Goal: Find specific page/section: Find specific page/section

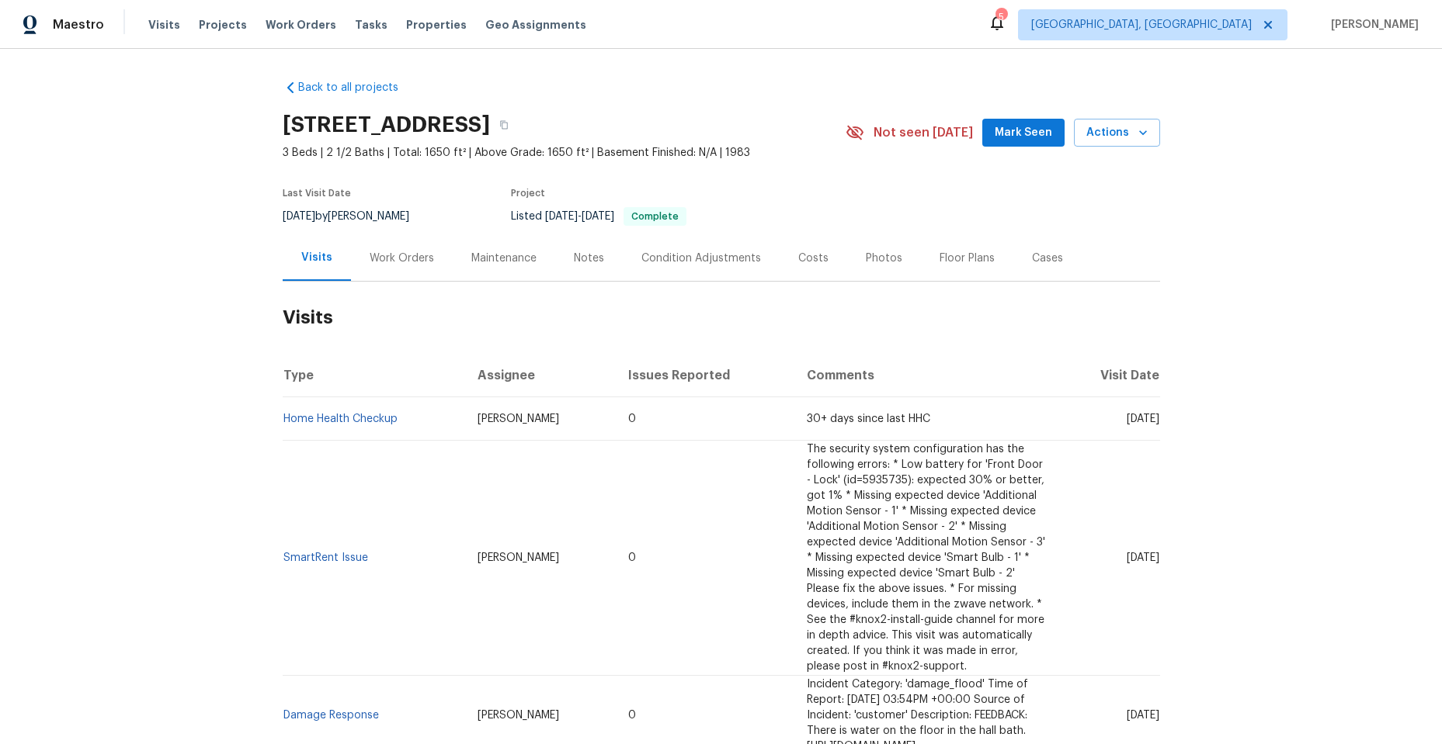
click at [373, 256] on div "Work Orders" at bounding box center [402, 259] width 64 height 16
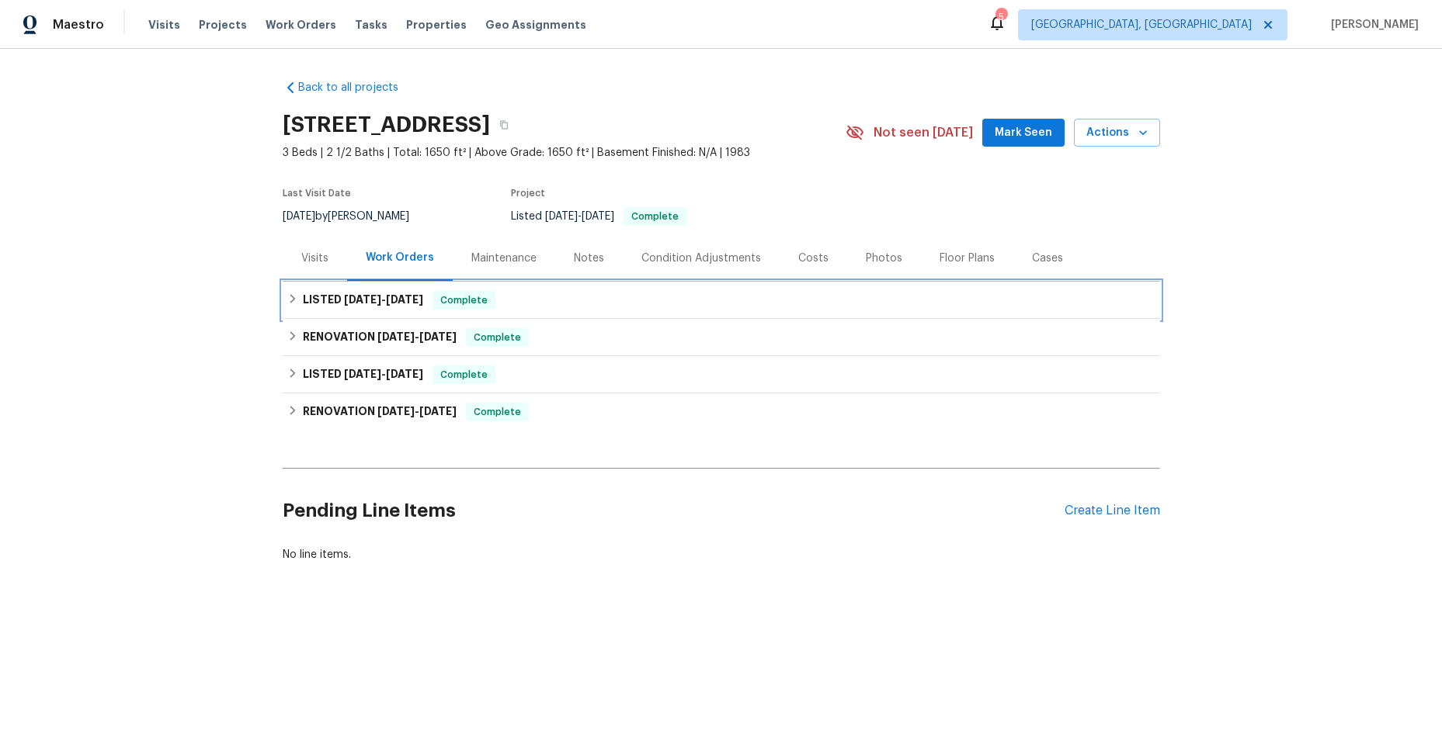
click at [283, 299] on div "LISTED 5/27/25 - 6/25/25 Complete" at bounding box center [721, 300] width 877 height 37
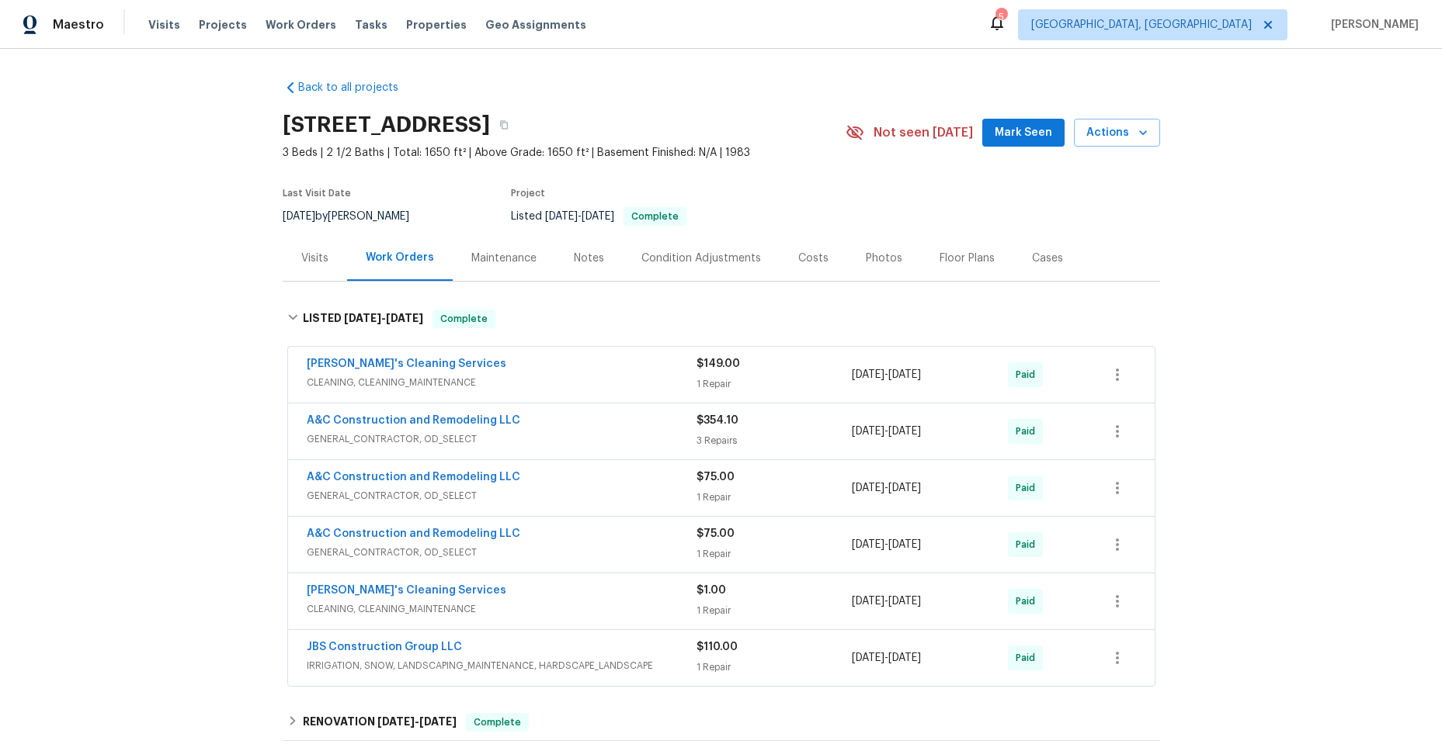
click at [557, 376] on span "CLEANING, CLEANING_MAINTENANCE" at bounding box center [502, 383] width 390 height 16
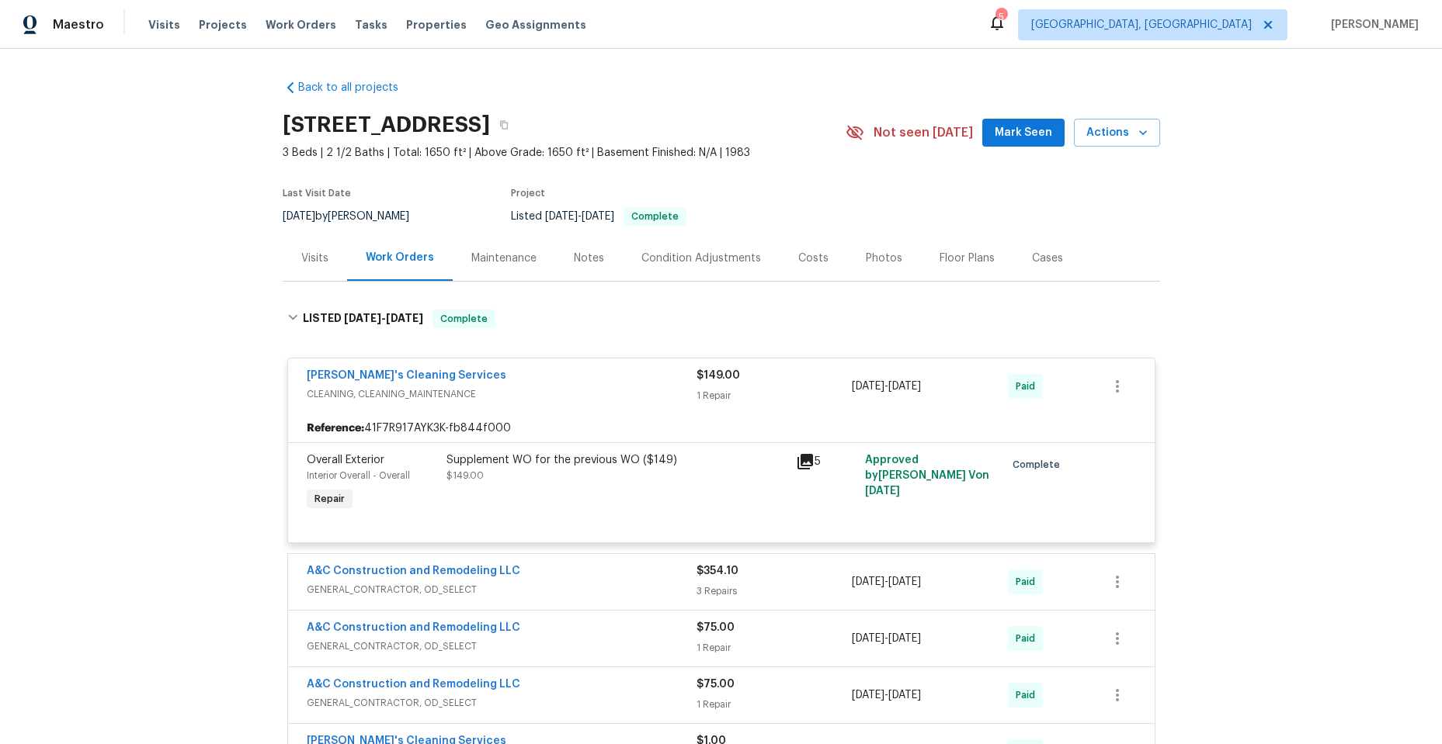
click at [557, 394] on span "CLEANING, CLEANING_MAINTENANCE" at bounding box center [502, 395] width 390 height 16
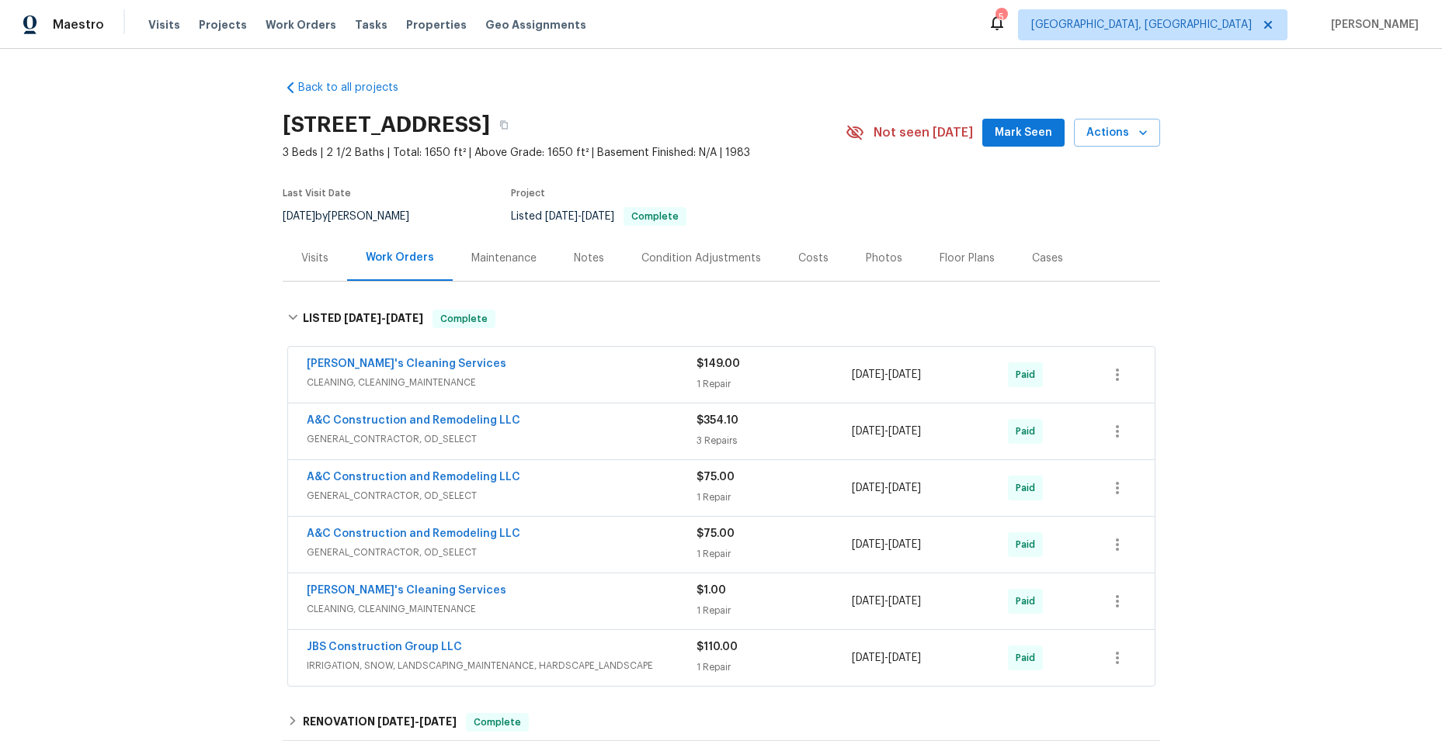
click at [572, 431] on div "A&C Construction and Remodeling LLC" at bounding box center [502, 422] width 390 height 19
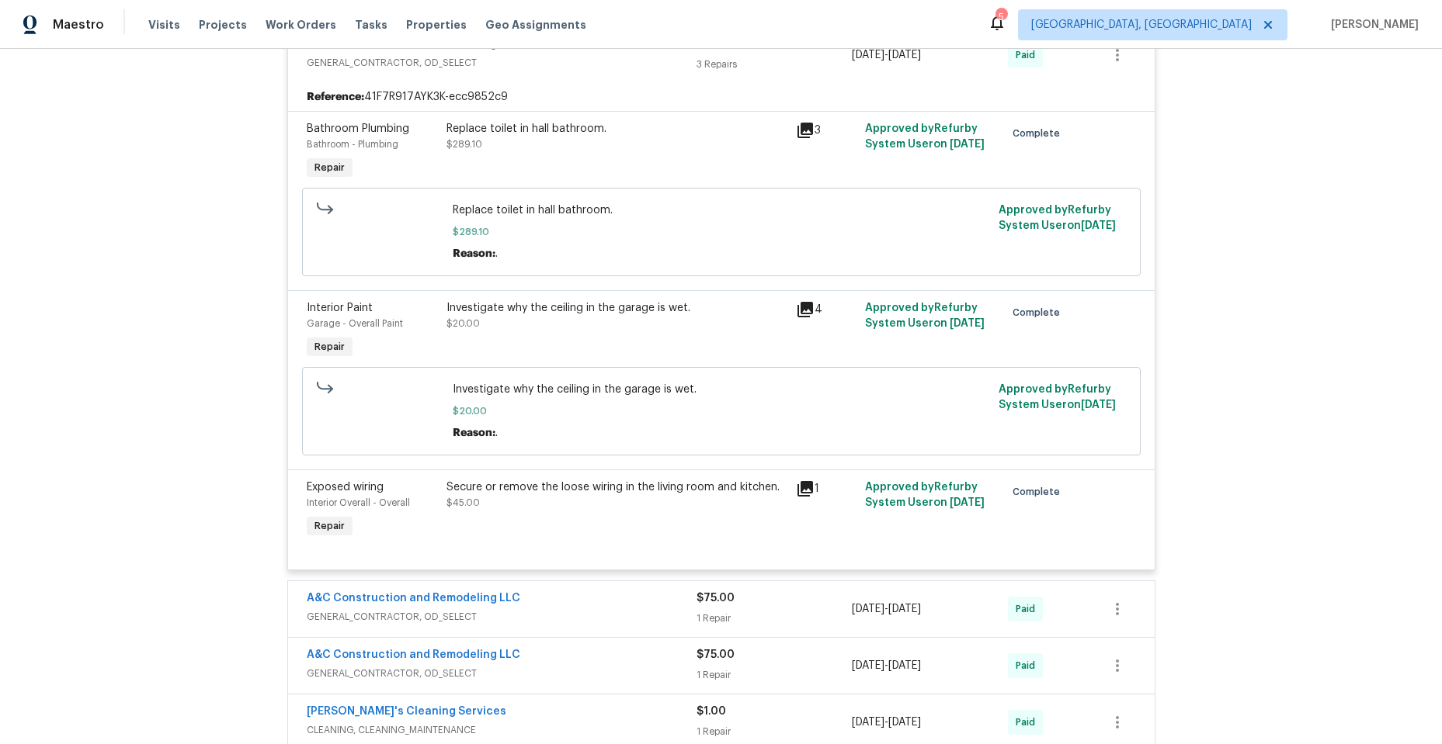
scroll to position [233, 0]
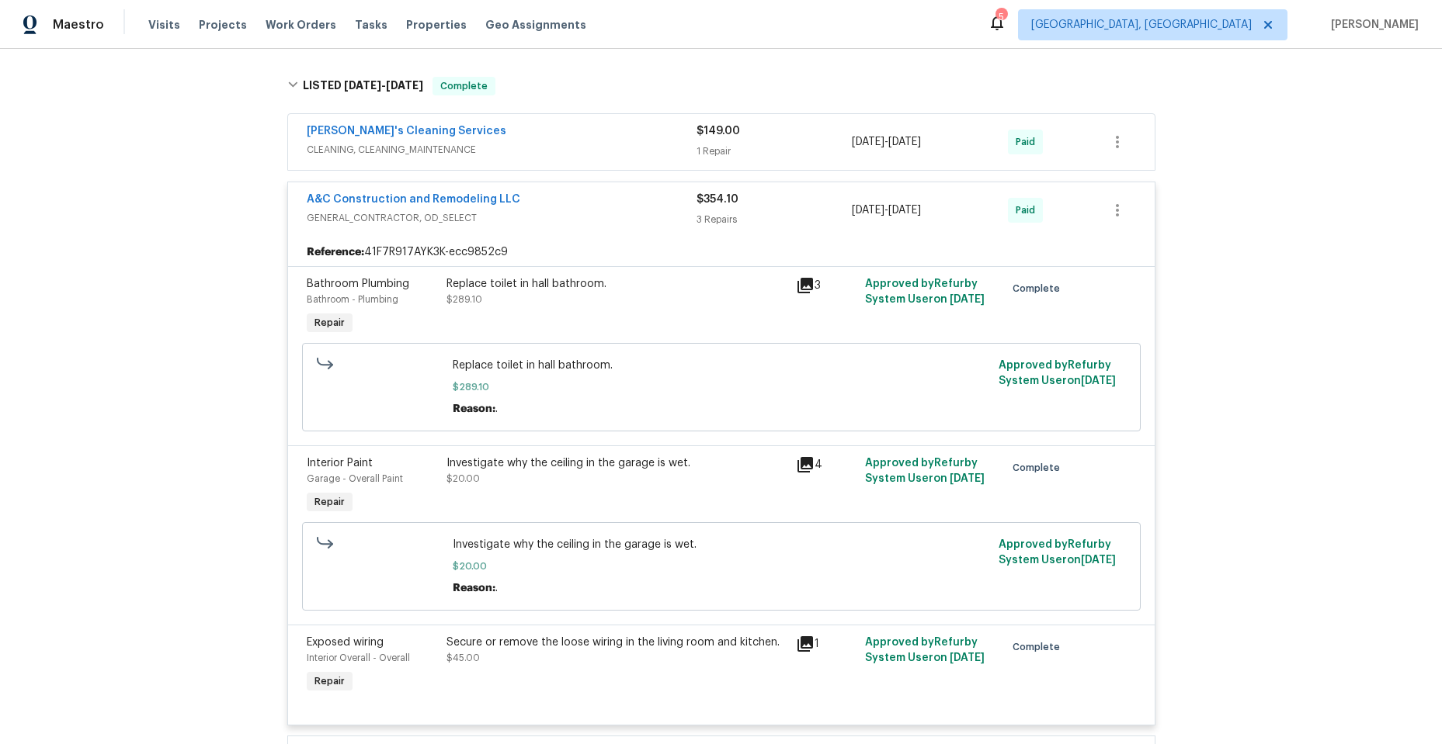
click at [579, 219] on span "GENERAL_CONTRACTOR, OD_SELECT" at bounding box center [502, 218] width 390 height 16
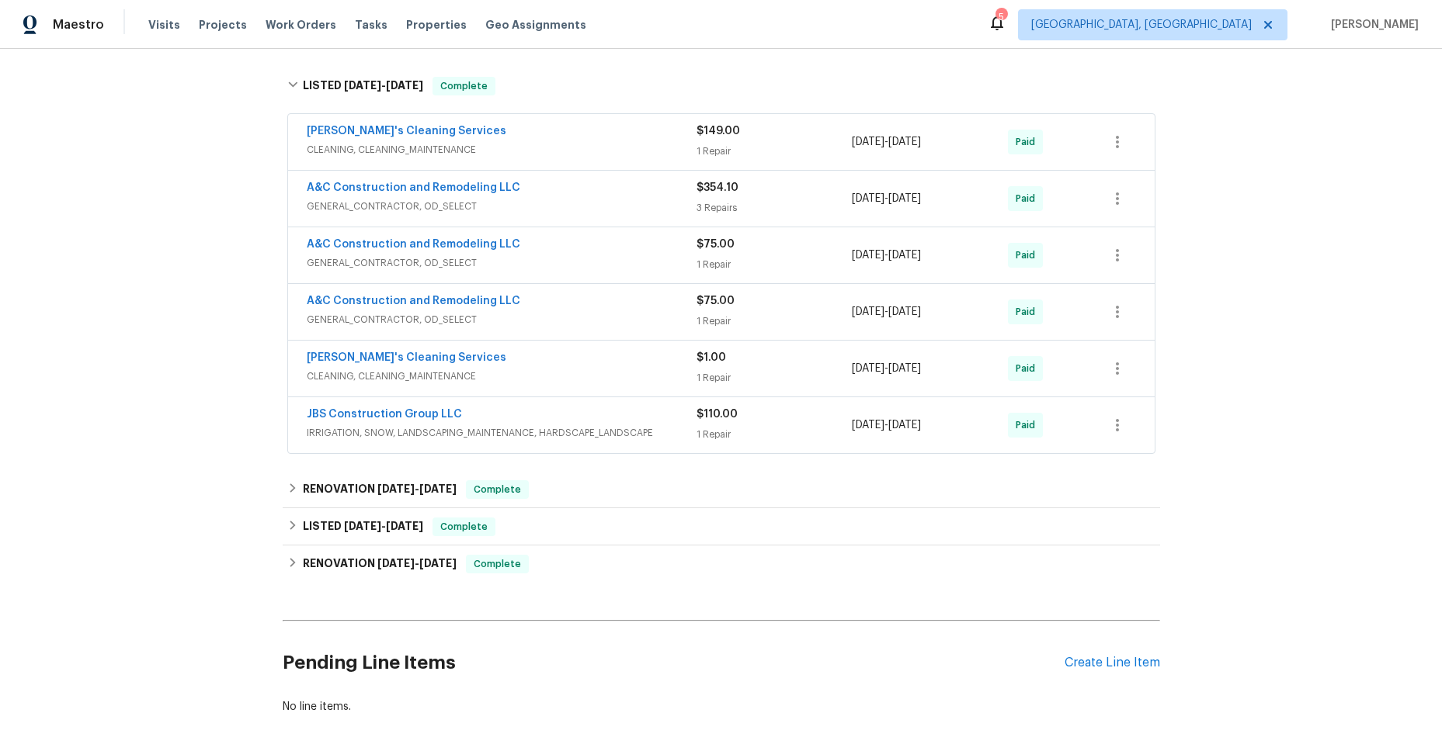
click at [570, 247] on div "A&C Construction and Remodeling LLC" at bounding box center [502, 246] width 390 height 19
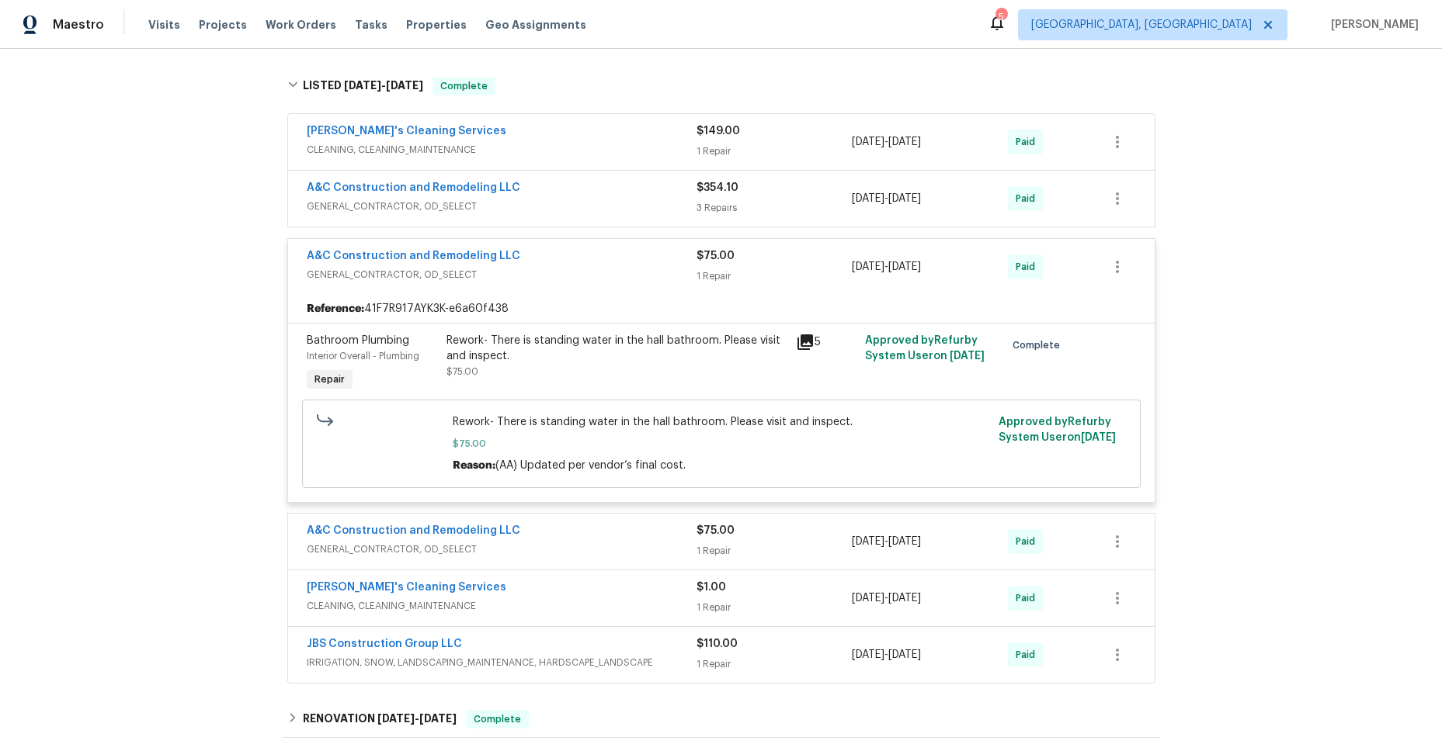
click at [583, 263] on div "A&C Construction and Remodeling LLC" at bounding box center [502, 257] width 390 height 19
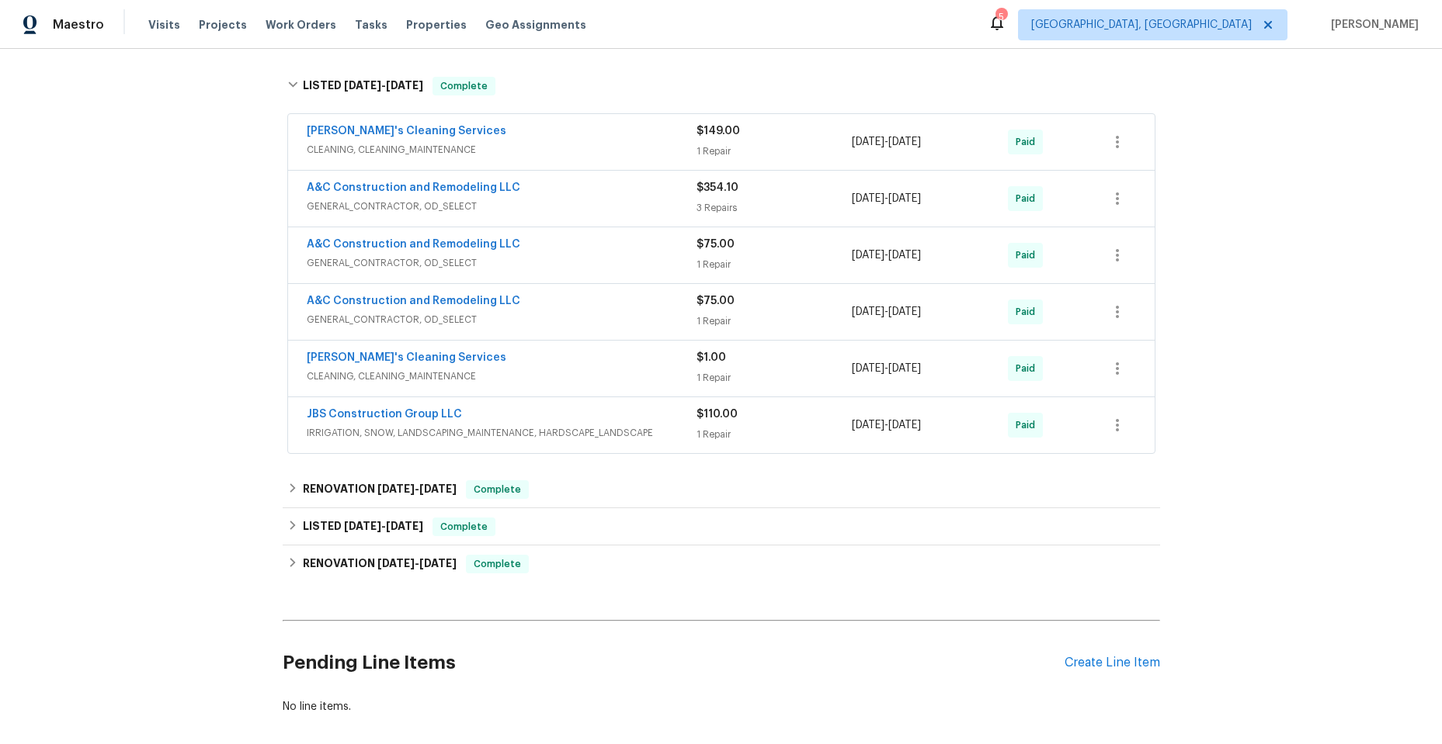
click at [572, 314] on span "GENERAL_CONTRACTOR, OD_SELECT" at bounding box center [502, 320] width 390 height 16
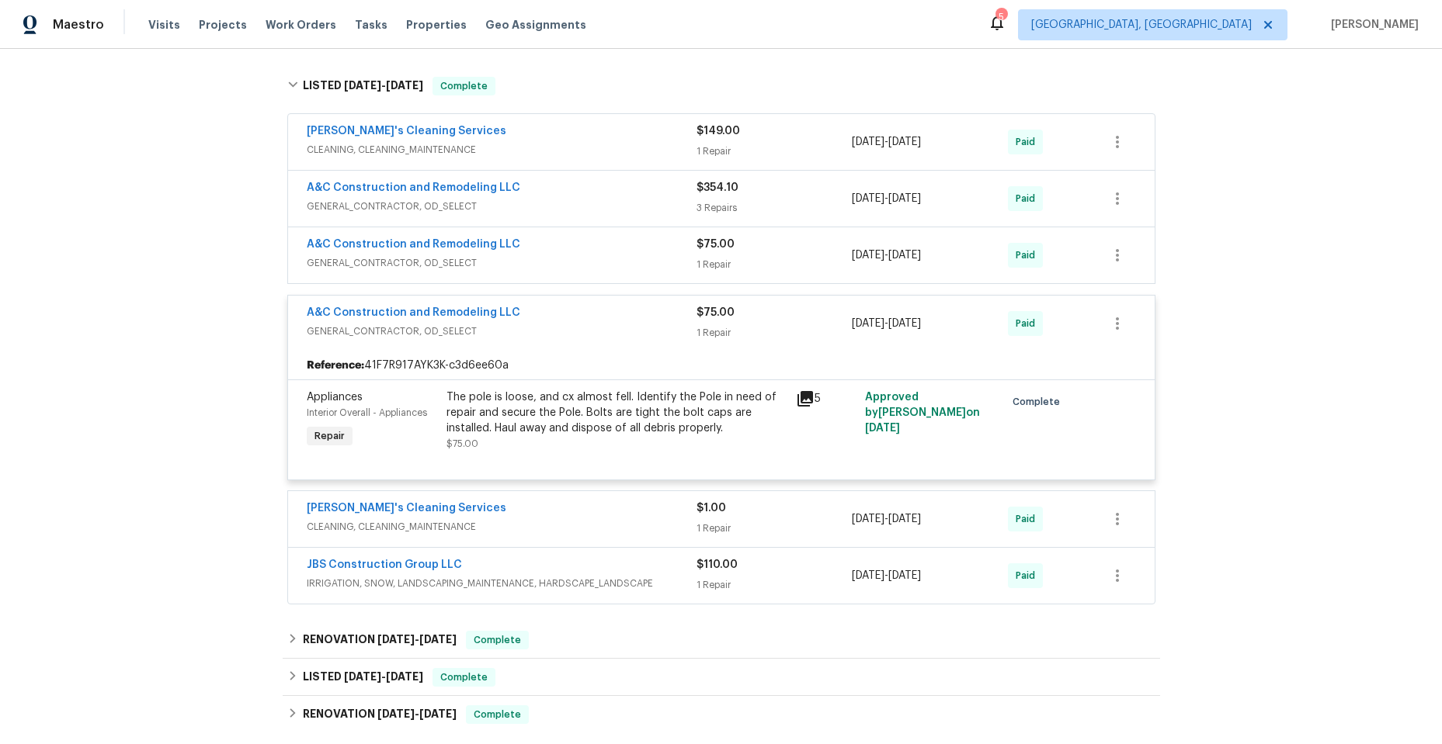
click at [571, 329] on span "GENERAL_CONTRACTOR, OD_SELECT" at bounding box center [502, 332] width 390 height 16
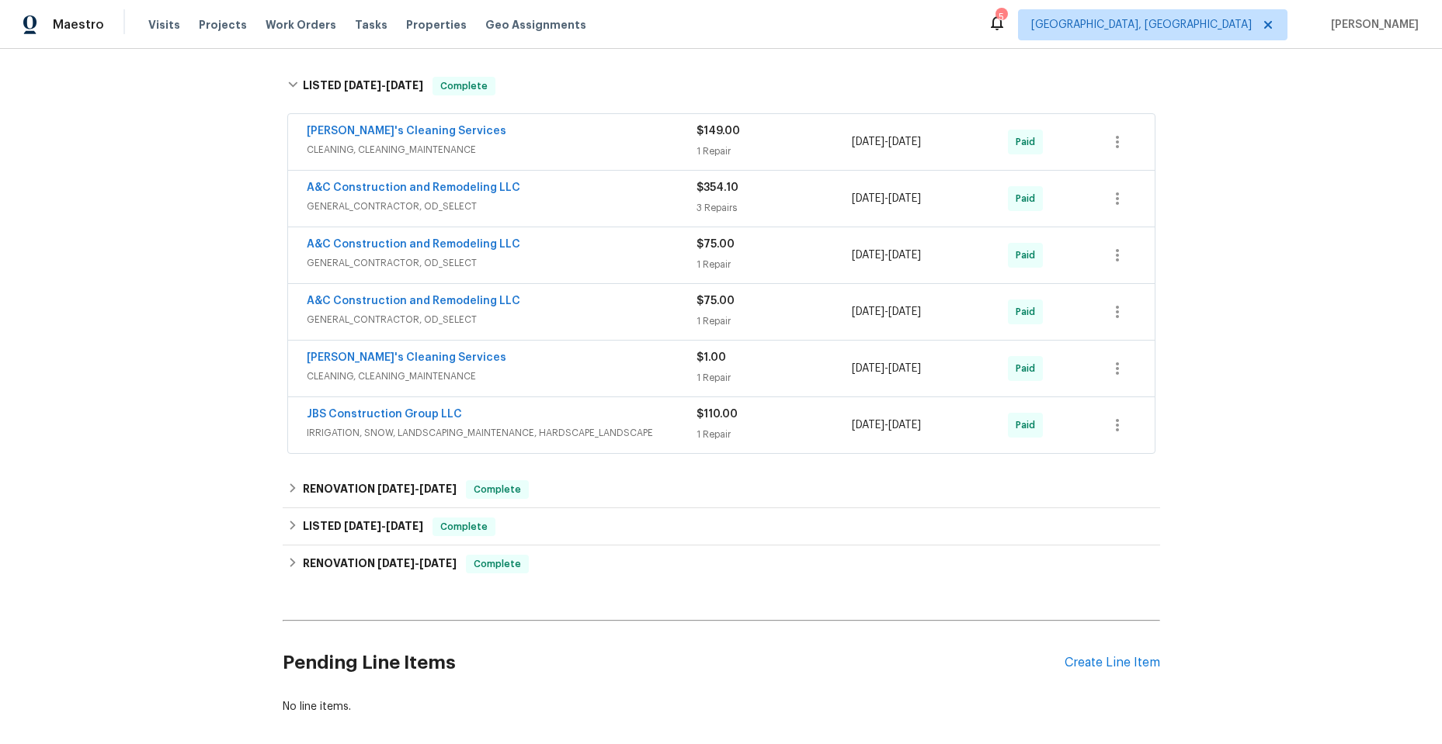
click at [535, 420] on div "JBS Construction Group LLC" at bounding box center [502, 416] width 390 height 19
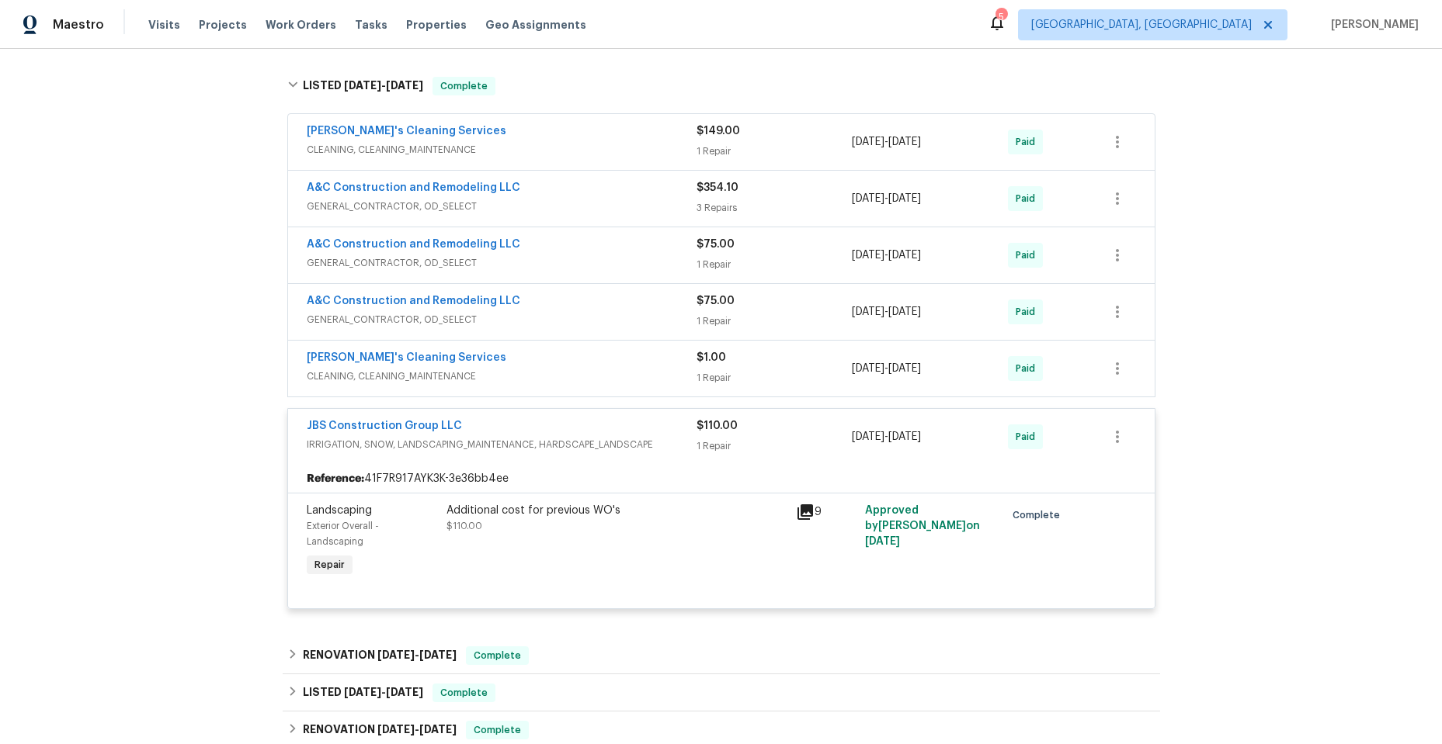
click at [535, 420] on div "JBS Construction Group LLC" at bounding box center [502, 427] width 390 height 19
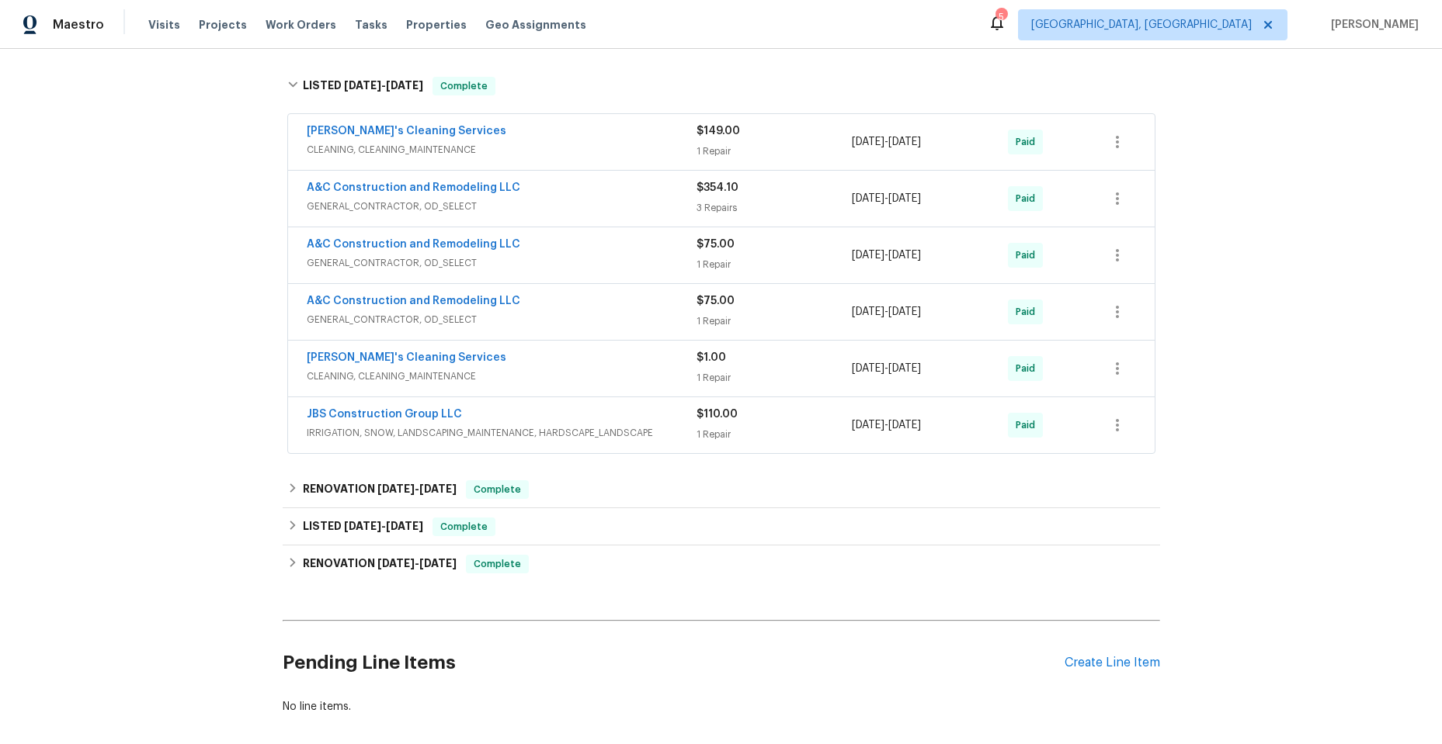
click at [535, 420] on div "JBS Construction Group LLC" at bounding box center [502, 416] width 390 height 19
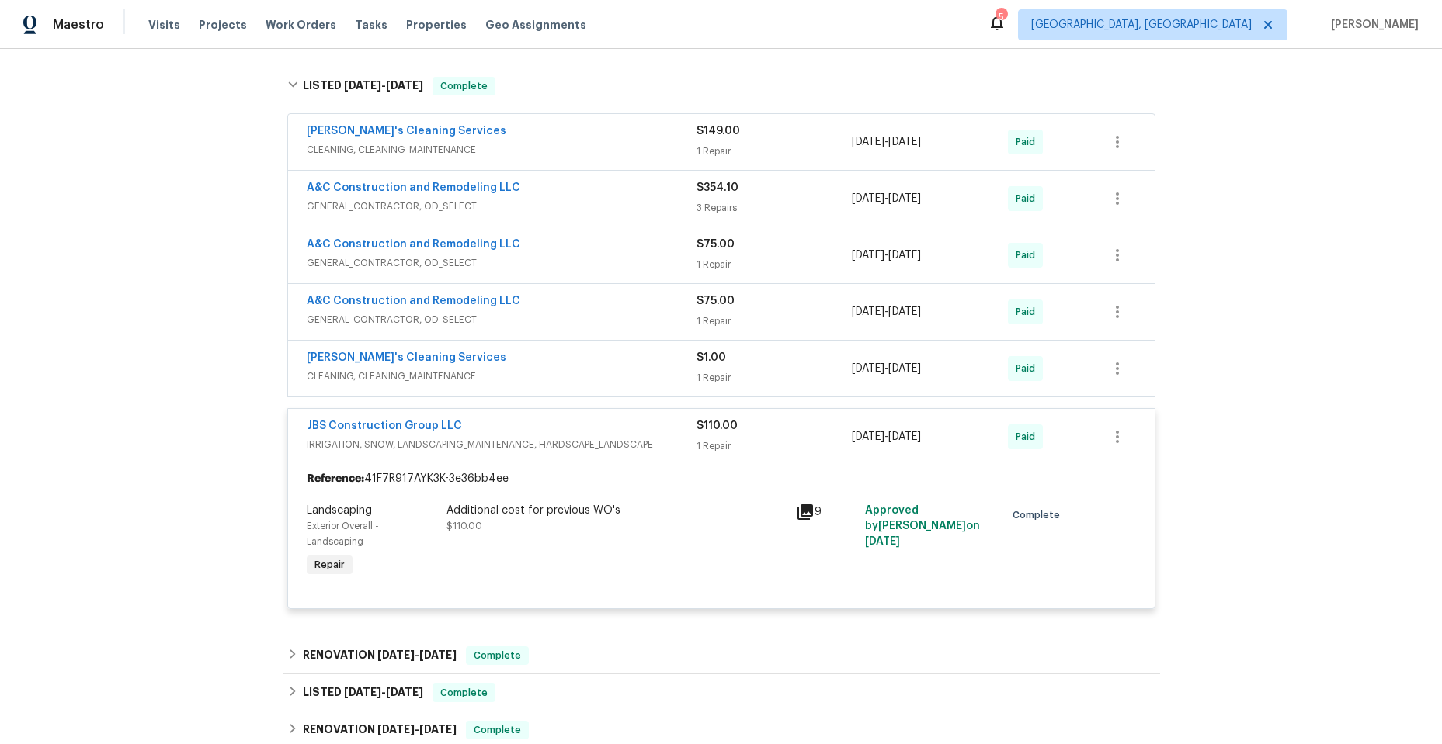
click at [798, 512] on icon at bounding box center [805, 513] width 16 height 16
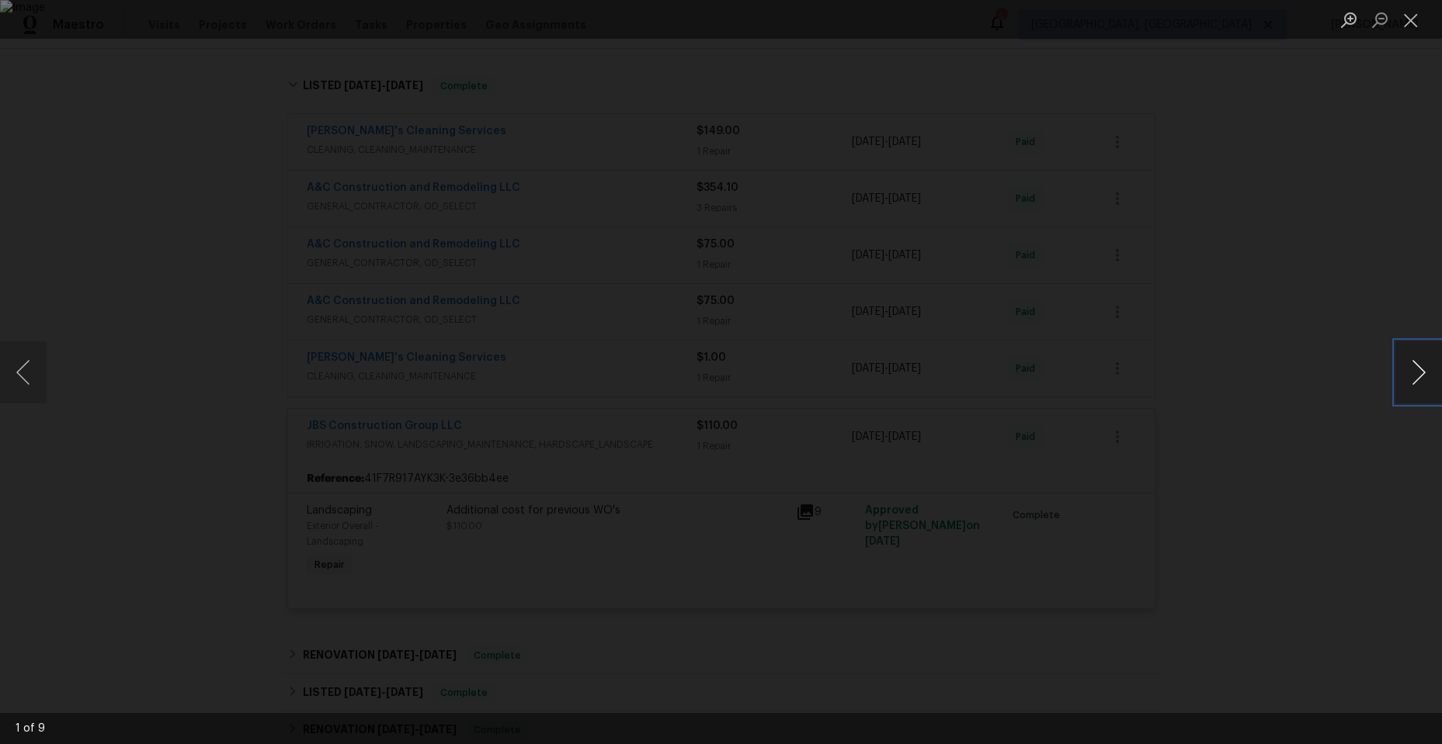
click at [1418, 373] on button "Next image" at bounding box center [1418, 373] width 47 height 62
click at [1417, 373] on button "Next image" at bounding box center [1418, 373] width 47 height 62
click at [1404, 379] on button "Next image" at bounding box center [1418, 373] width 47 height 62
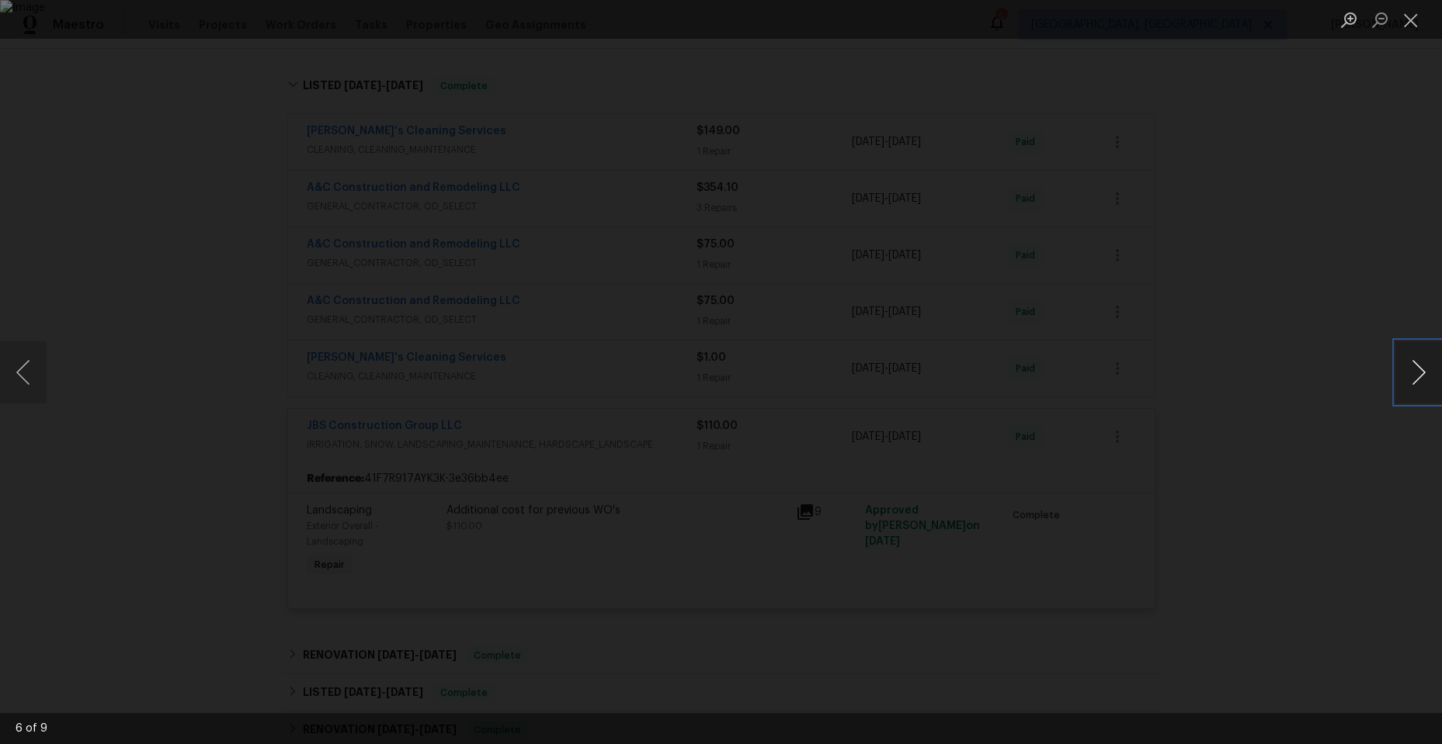
click at [1404, 379] on button "Next image" at bounding box center [1418, 373] width 47 height 62
click at [1413, 19] on button "Close lightbox" at bounding box center [1410, 19] width 31 height 27
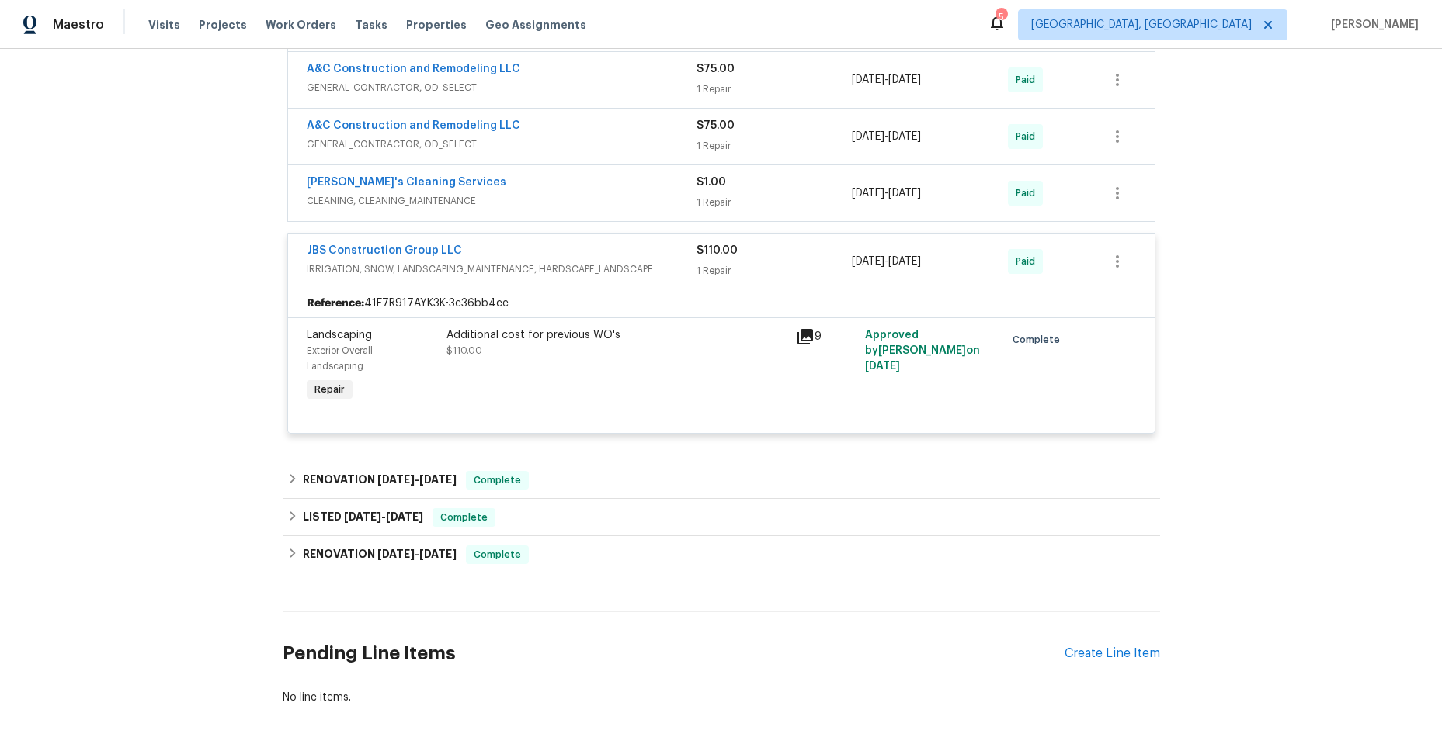
scroll to position [466, 0]
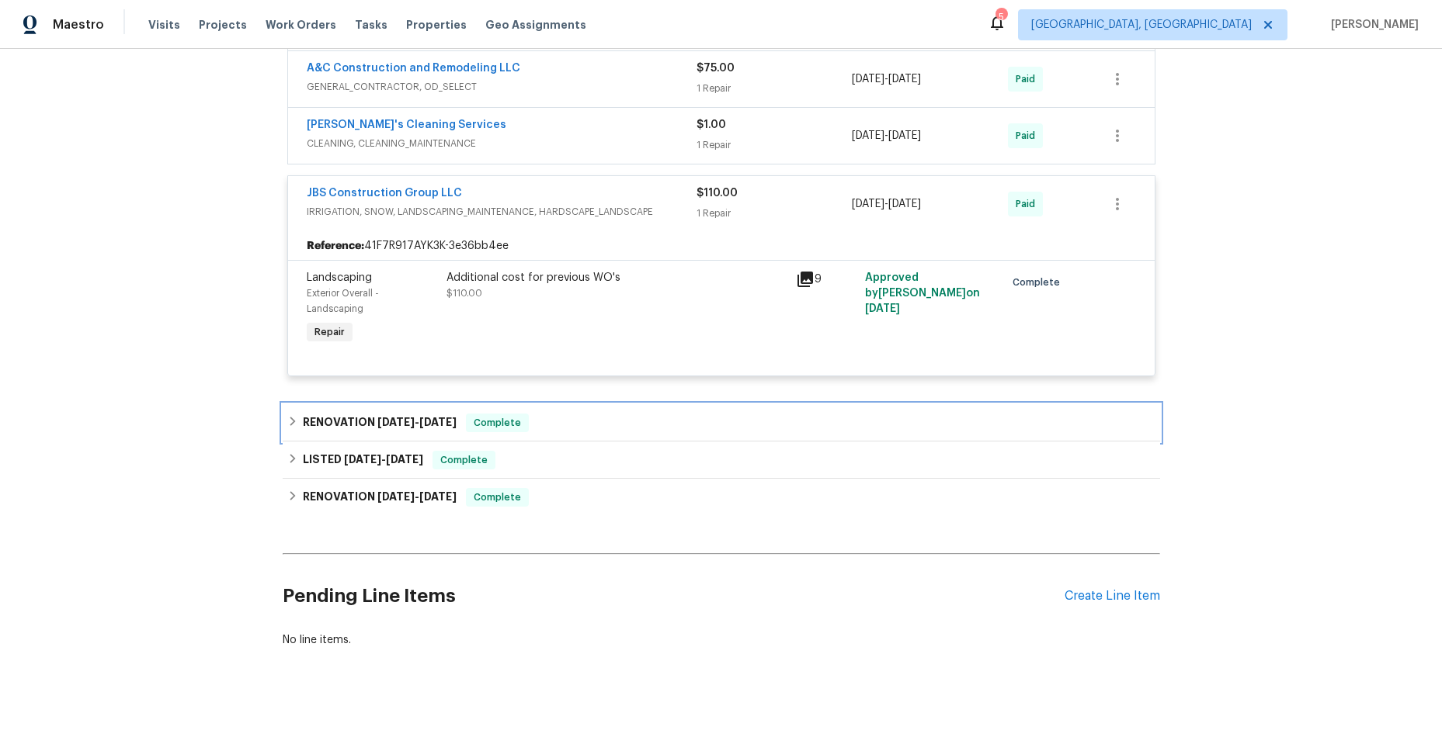
click at [287, 422] on icon at bounding box center [292, 421] width 11 height 11
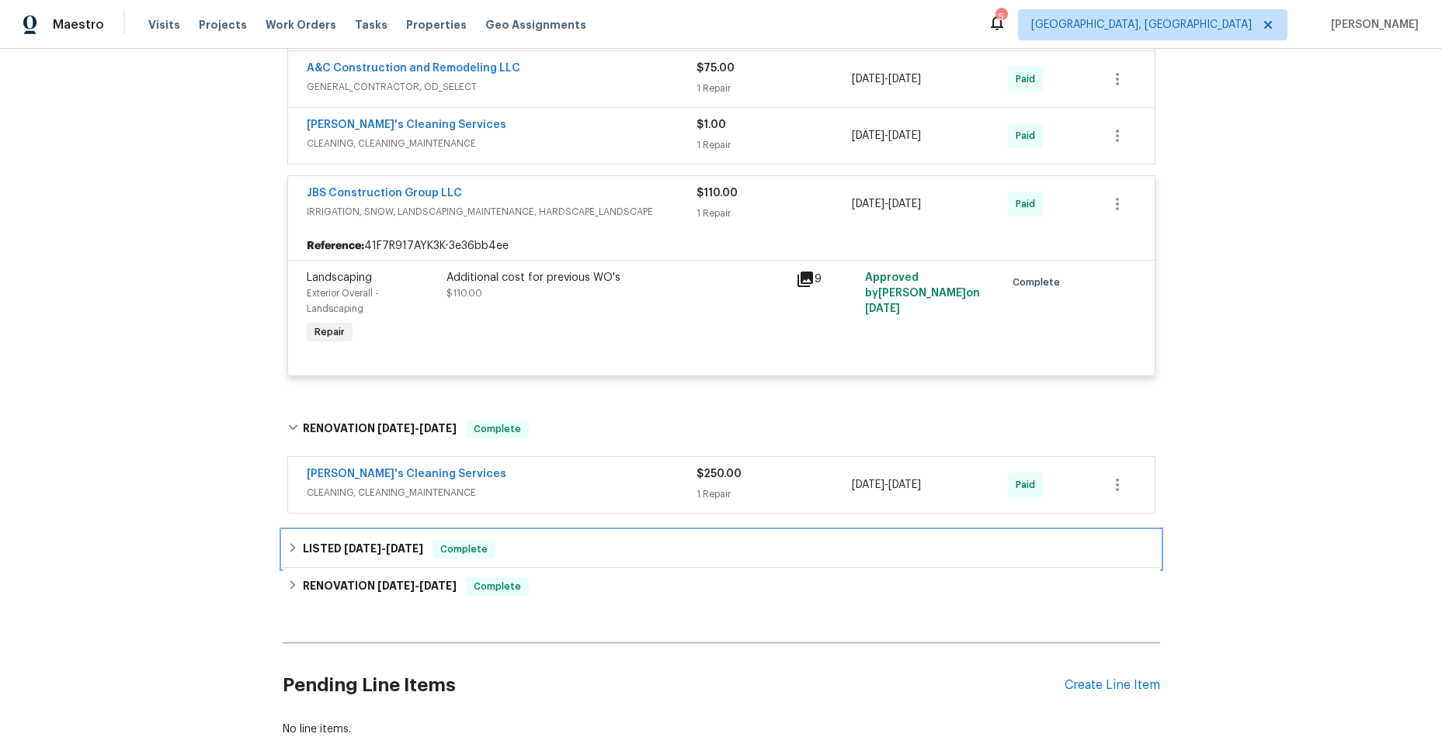
click at [287, 546] on icon at bounding box center [292, 548] width 11 height 11
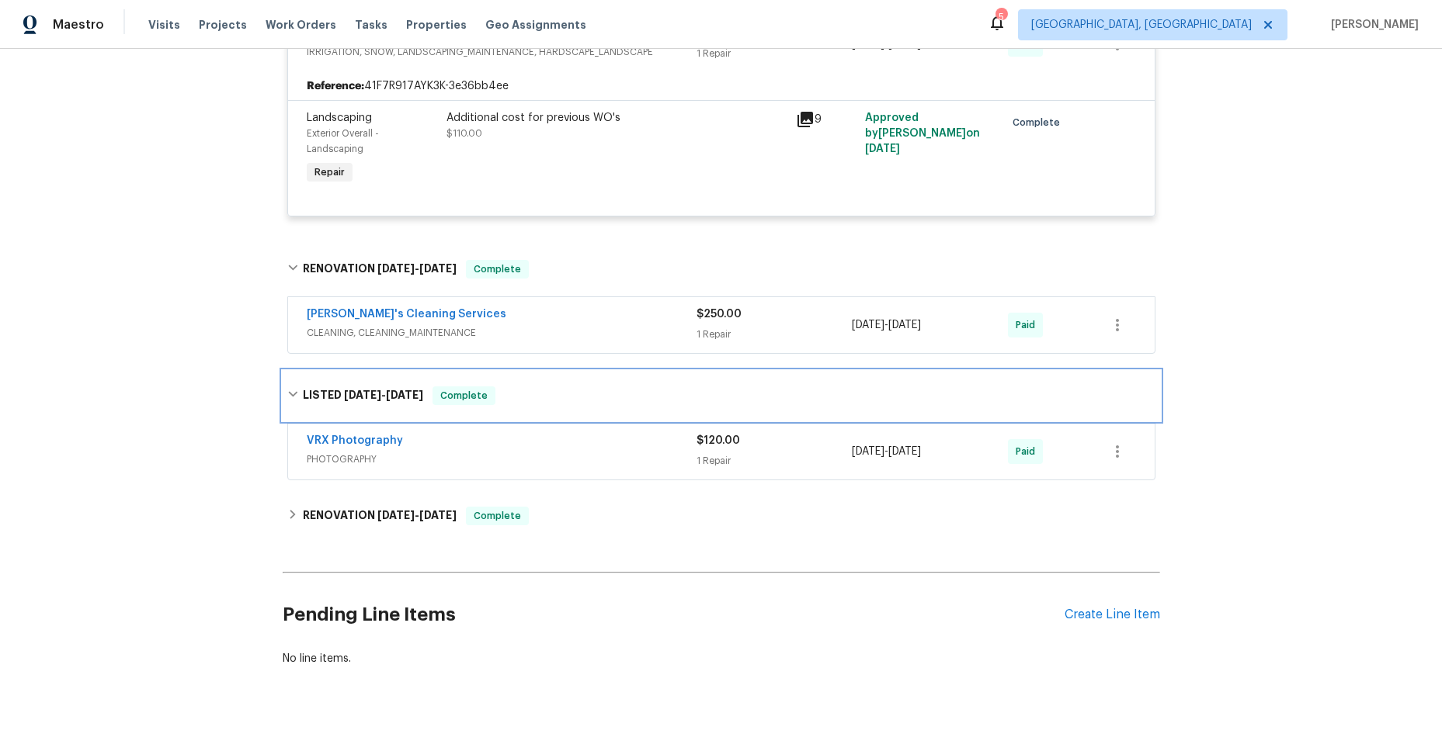
scroll to position [588, 0]
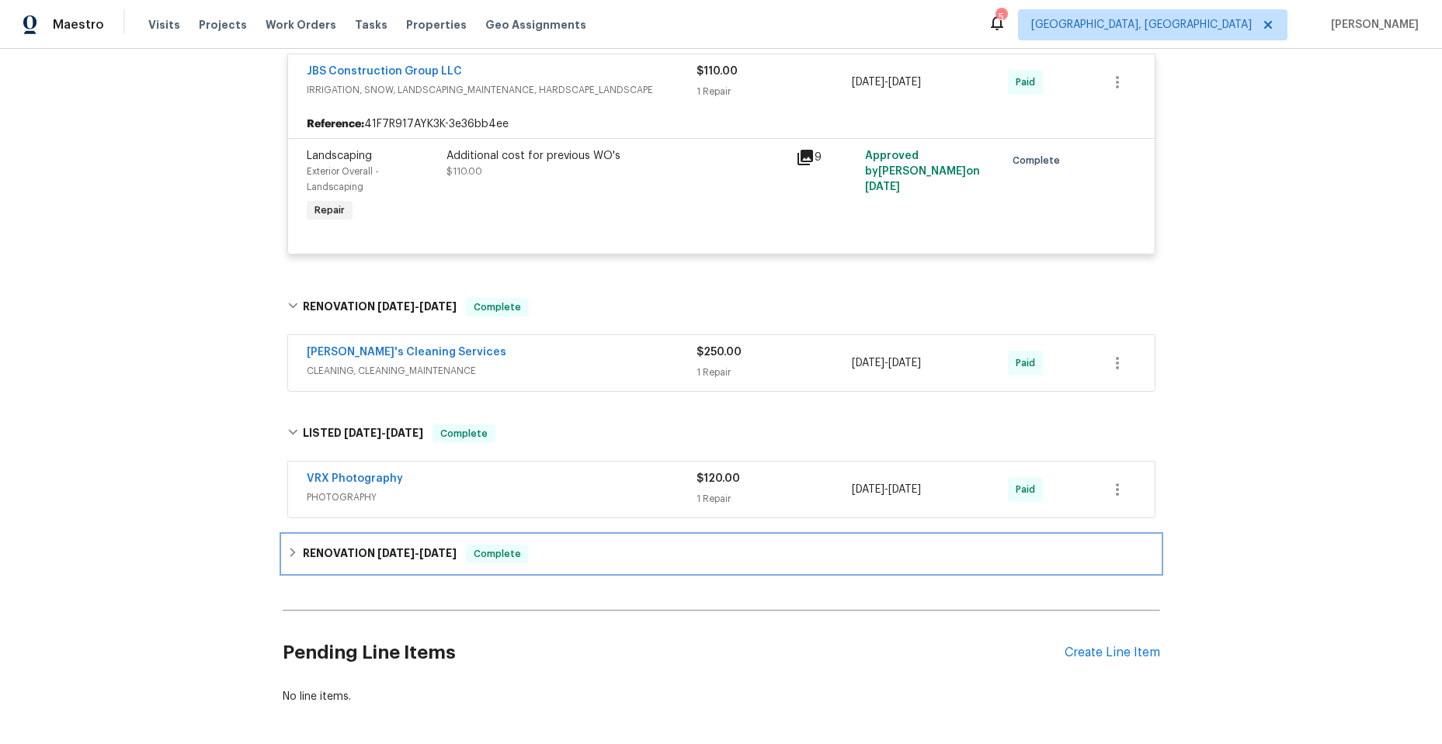
click at [287, 548] on icon at bounding box center [292, 552] width 11 height 11
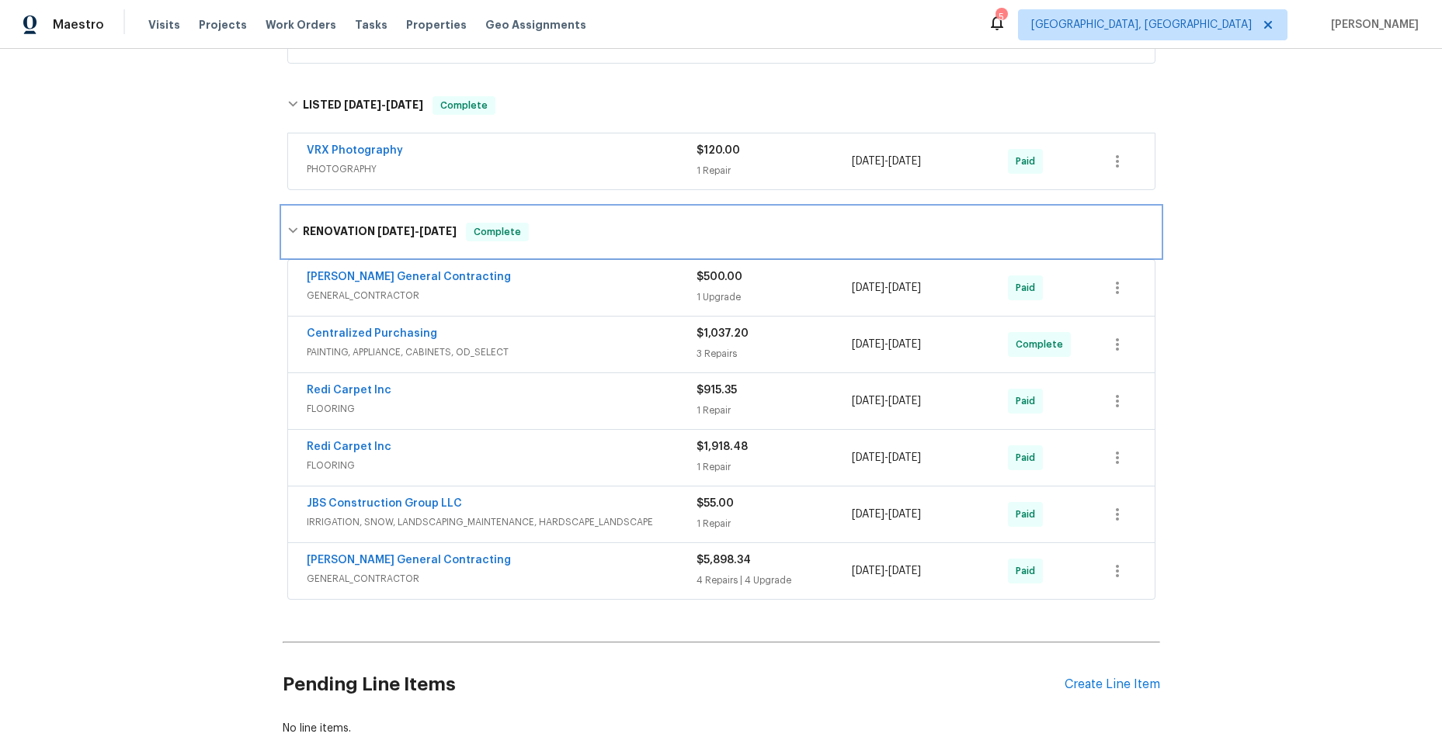
scroll to position [976, 0]
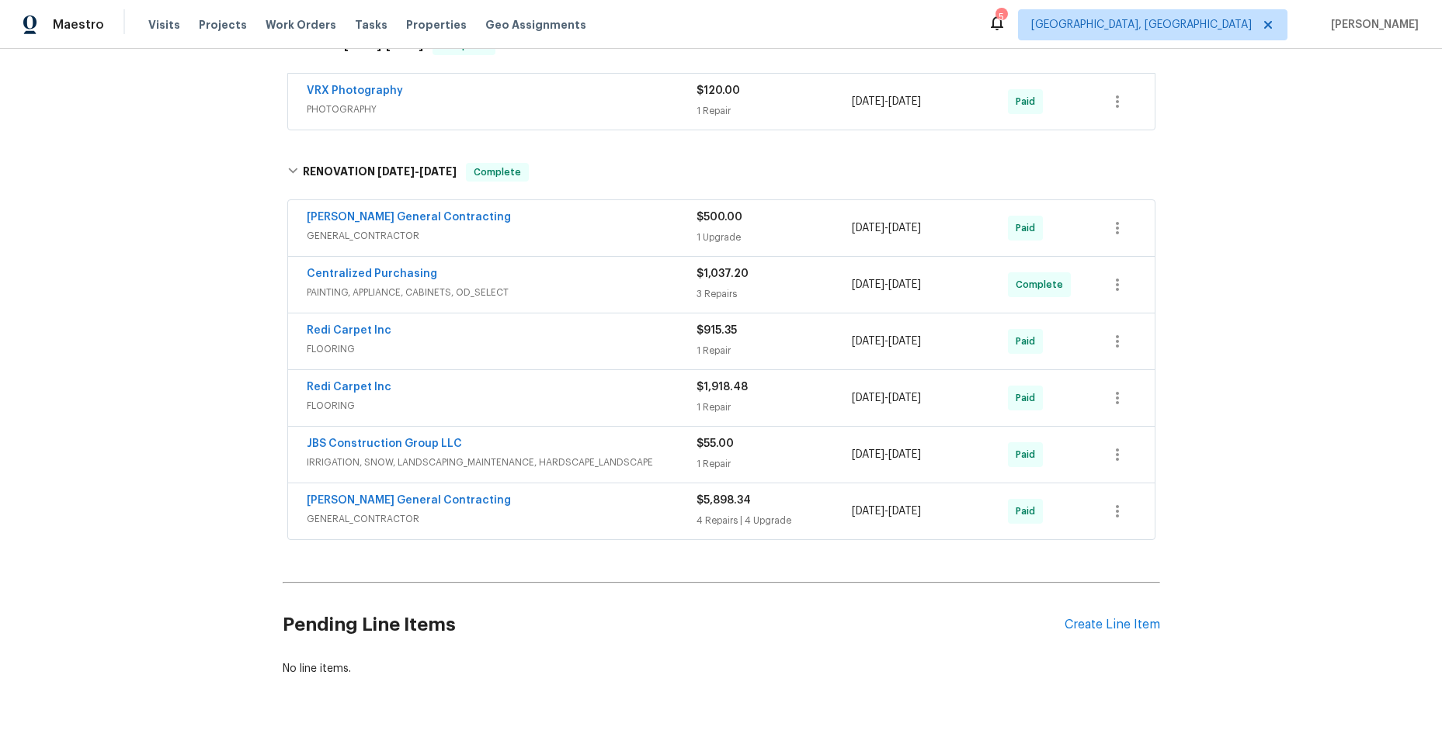
click at [565, 223] on div "Nicholson General Contracting" at bounding box center [502, 219] width 390 height 19
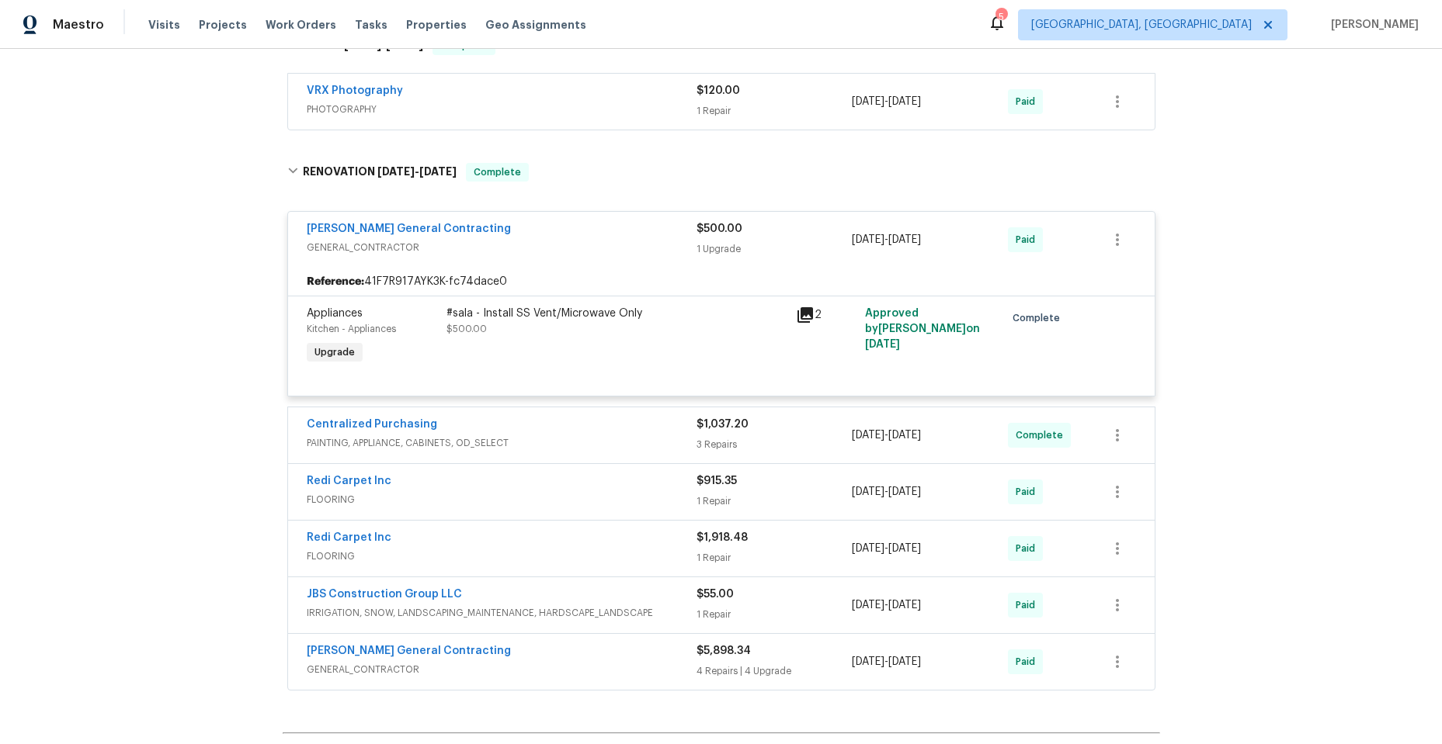
click at [574, 255] on span "GENERAL_CONTRACTOR" at bounding box center [502, 248] width 390 height 16
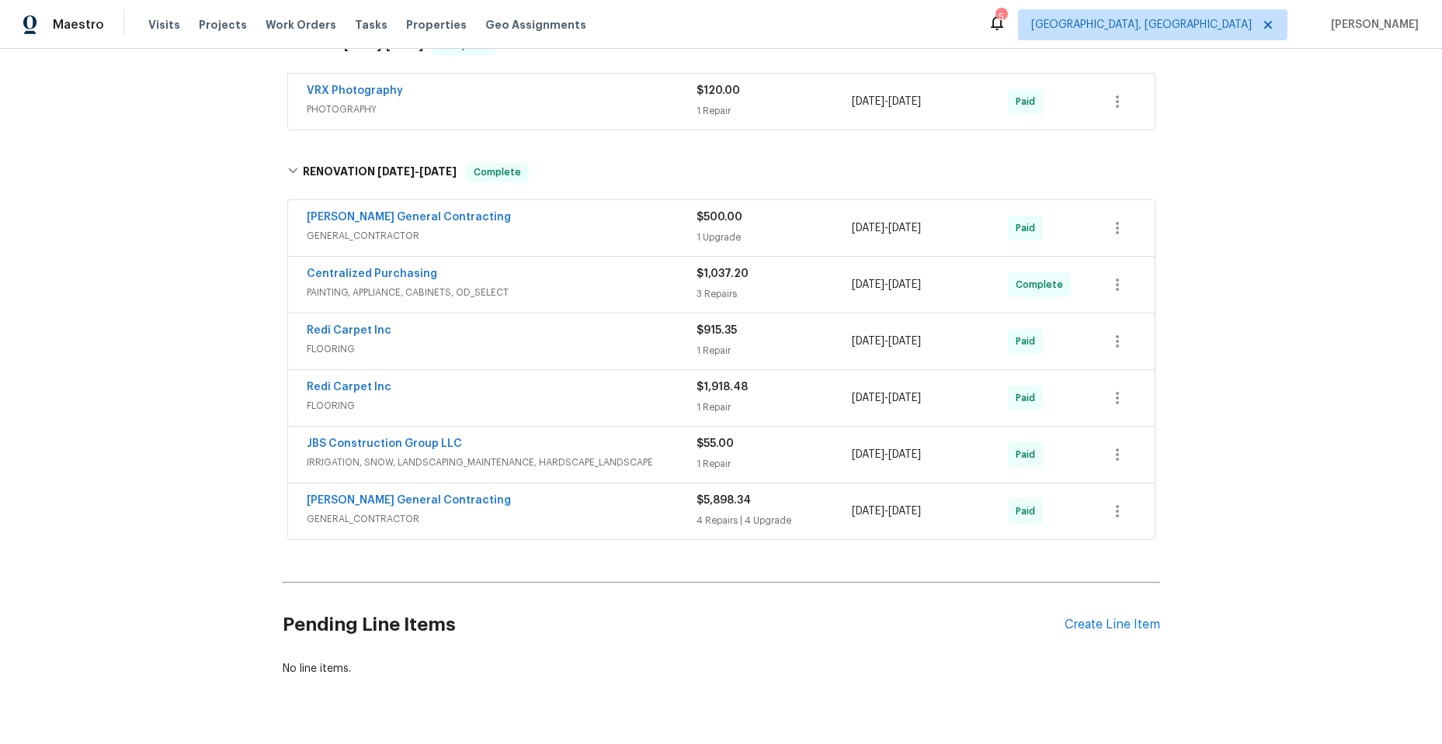
click at [565, 447] on div "JBS Construction Group LLC" at bounding box center [502, 445] width 390 height 19
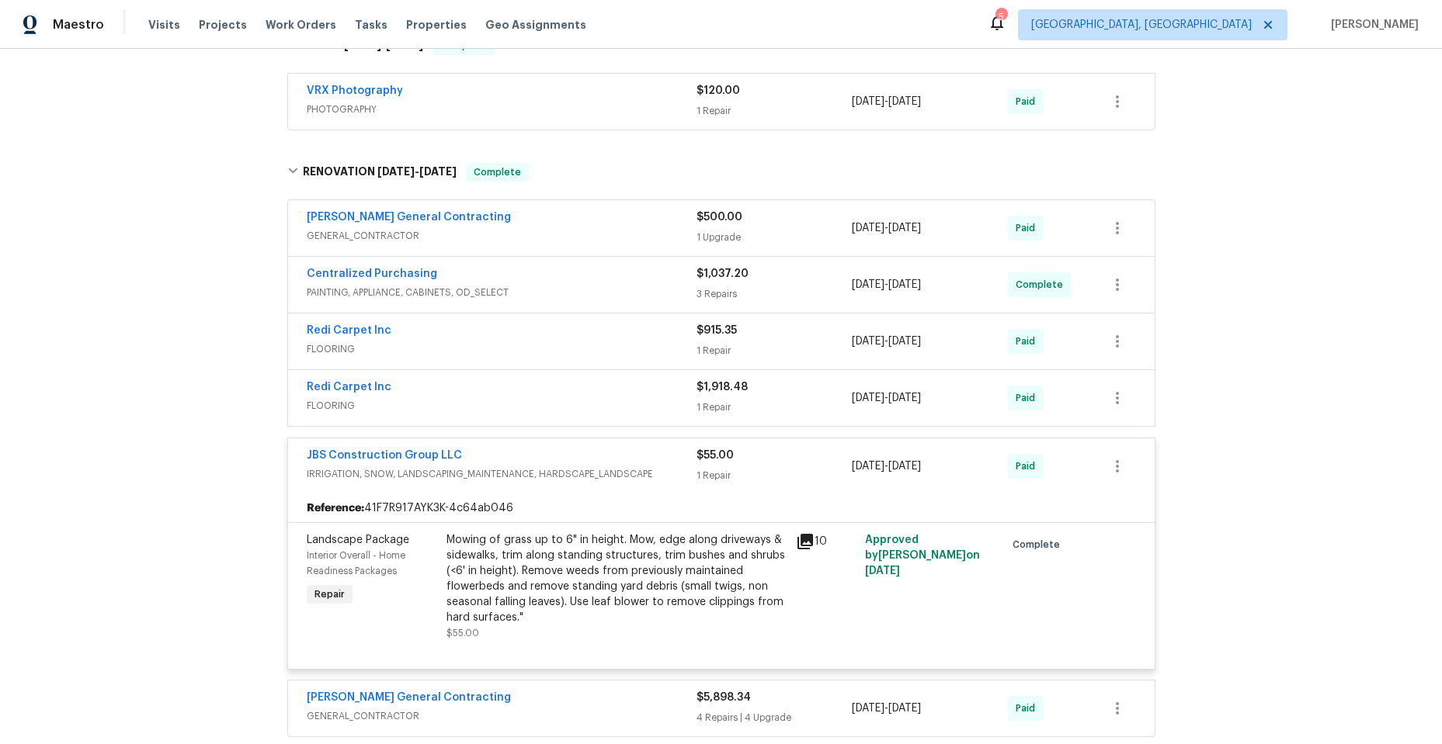
click at [564, 452] on div "JBS Construction Group LLC" at bounding box center [502, 457] width 390 height 19
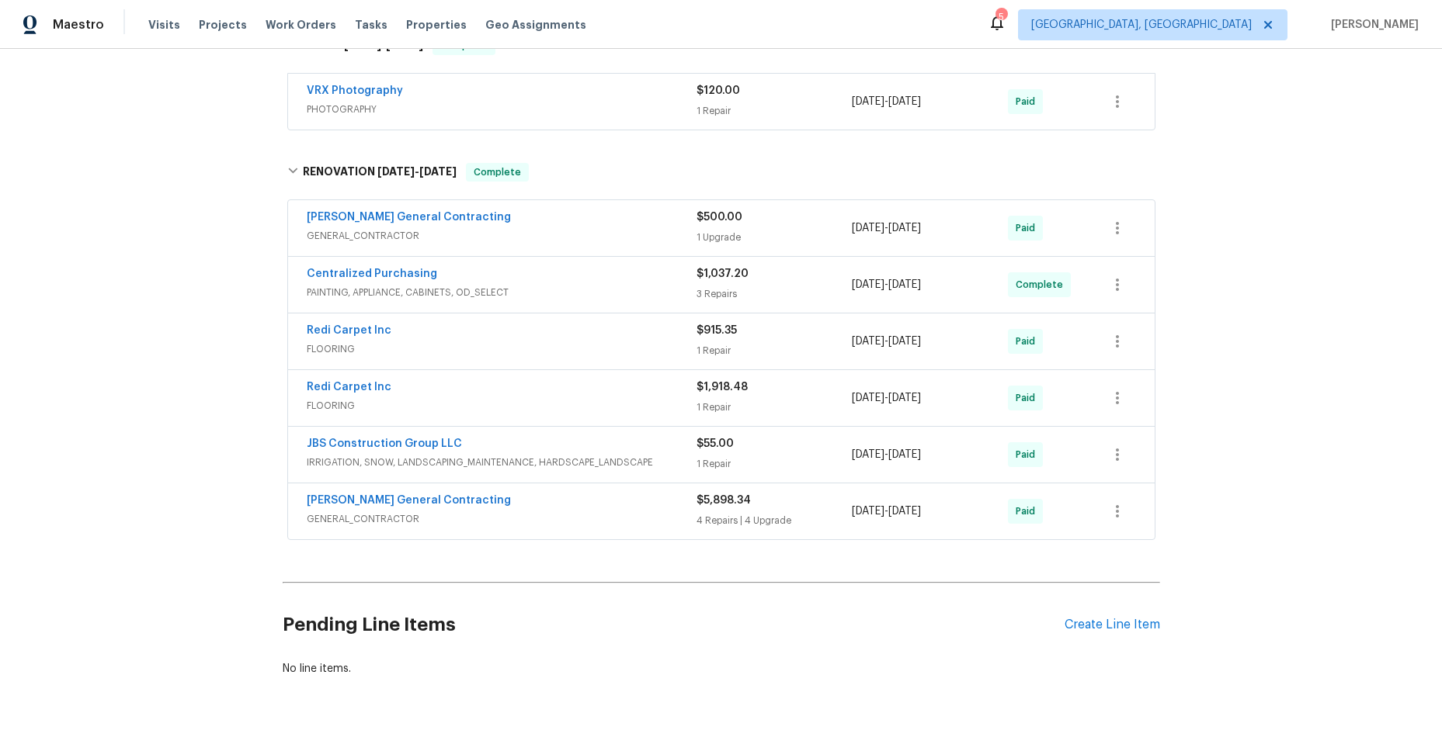
click at [566, 501] on div "Nicholson General Contracting" at bounding box center [502, 502] width 390 height 19
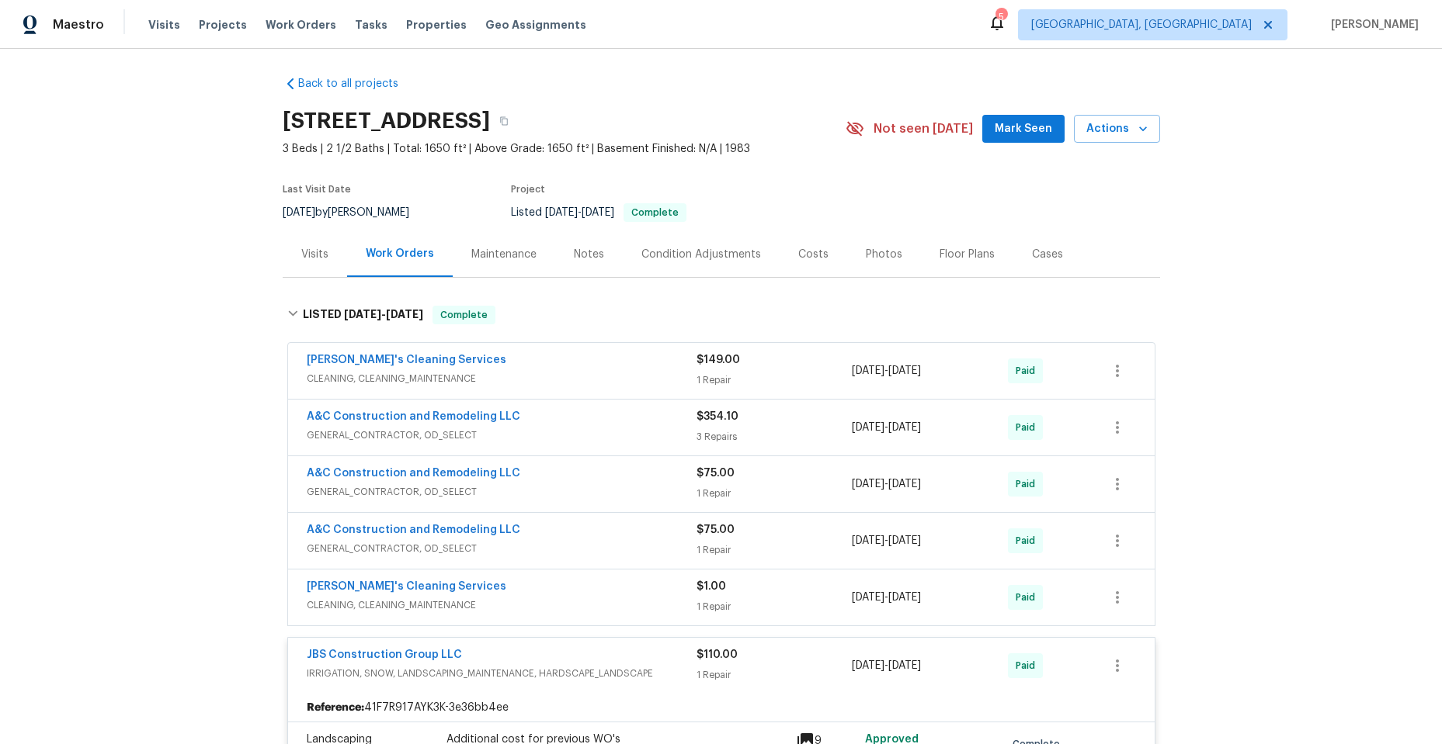
scroll to position [0, 0]
